Goal: Transaction & Acquisition: Purchase product/service

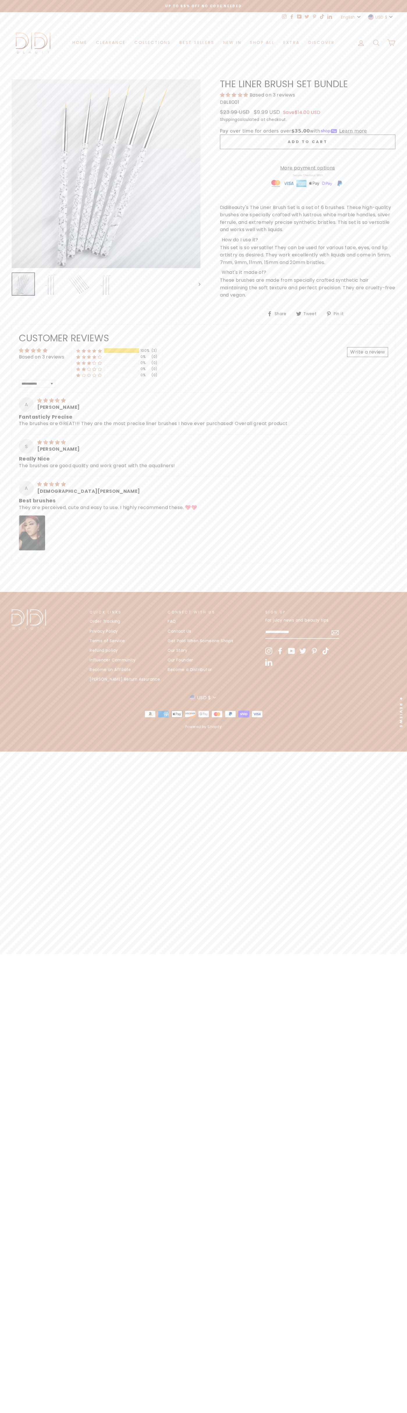
click at [229, 95] on span "5.00 stars" at bounding box center [229, 94] width 6 height 5
